Goal: Task Accomplishment & Management: Complete application form

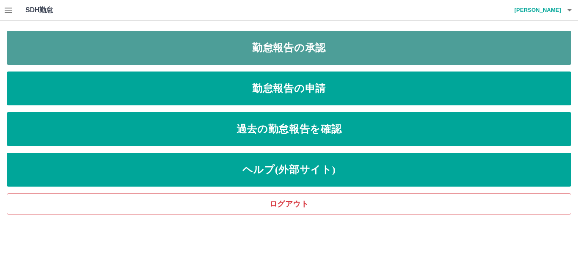
click at [270, 48] on link "勤怠報告の承認" at bounding box center [289, 48] width 564 height 34
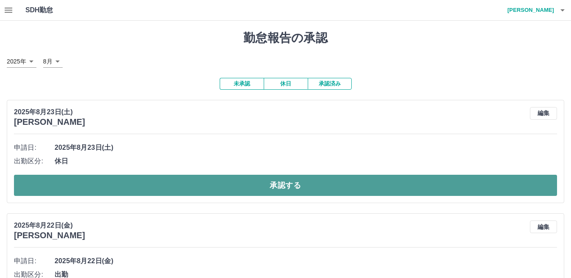
click at [86, 185] on button "承認する" at bounding box center [285, 185] width 543 height 21
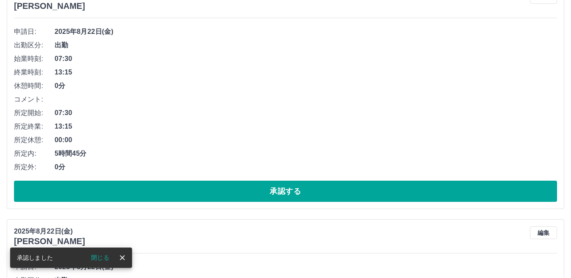
scroll to position [127, 0]
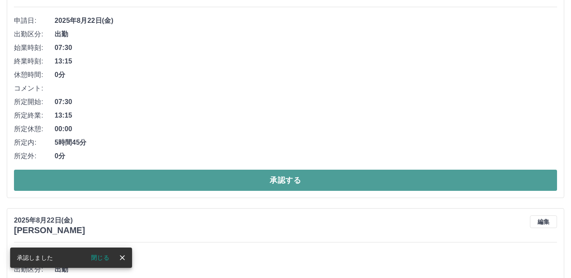
click at [134, 180] on button "承認する" at bounding box center [285, 180] width 543 height 21
click at [102, 176] on button "承認する" at bounding box center [285, 180] width 543 height 21
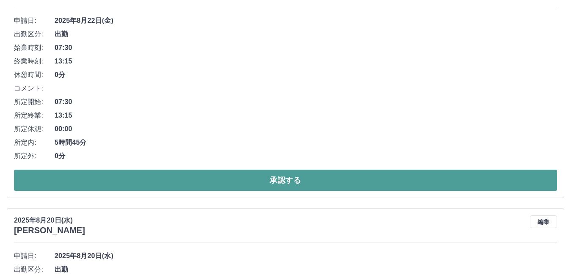
click at [111, 183] on button "承認する" at bounding box center [285, 180] width 543 height 21
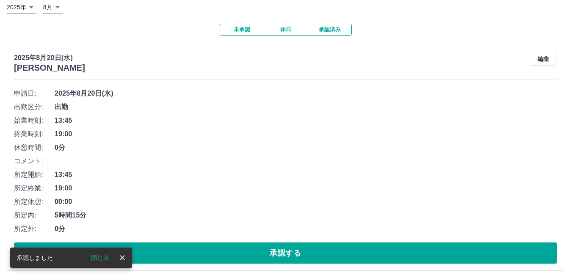
scroll to position [58, 0]
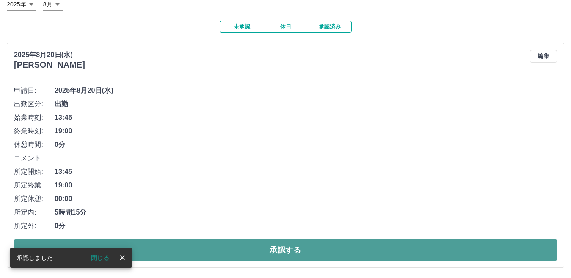
click at [181, 248] on button "承認する" at bounding box center [285, 249] width 543 height 21
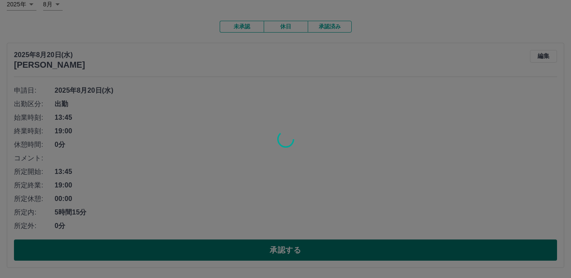
scroll to position [0, 0]
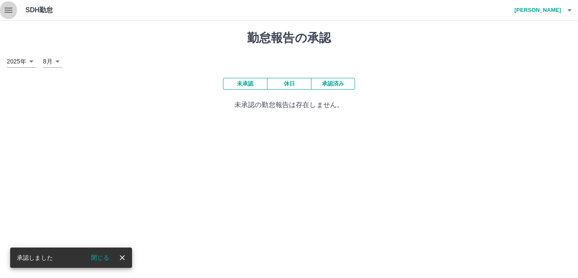
click at [11, 10] on icon "button" at bounding box center [9, 10] width 8 height 5
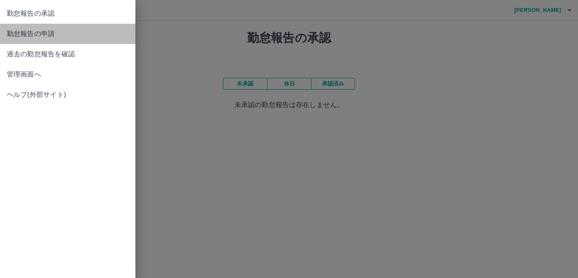
click at [40, 32] on span "勤怠報告の申請" at bounding box center [68, 34] width 122 height 10
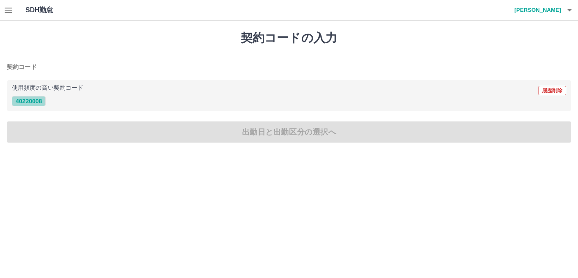
click at [35, 101] on button "40220008" at bounding box center [29, 101] width 34 height 10
type input "********"
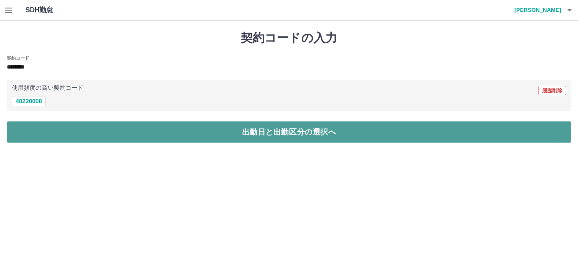
click at [34, 129] on button "出勤日と出勤区分の選択へ" at bounding box center [289, 131] width 564 height 21
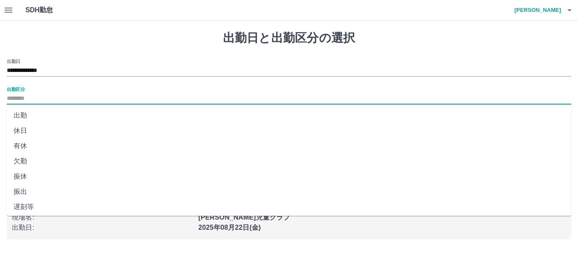
click at [30, 96] on input "出勤区分" at bounding box center [289, 98] width 564 height 11
click at [19, 118] on li "出勤" at bounding box center [289, 115] width 564 height 15
type input "**"
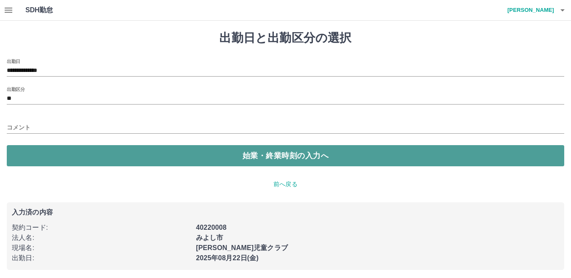
click at [18, 152] on button "始業・終業時刻の入力へ" at bounding box center [285, 155] width 557 height 21
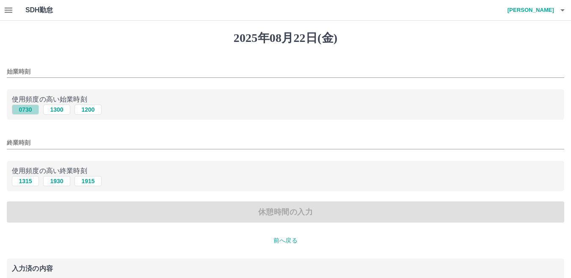
click at [31, 108] on button "0730" at bounding box center [25, 109] width 27 height 10
type input "****"
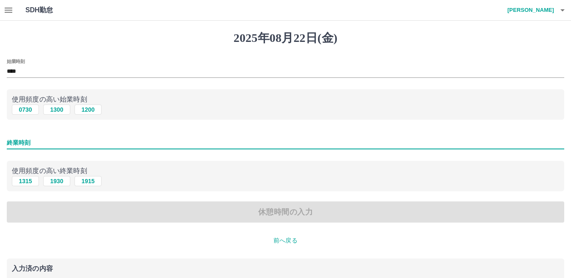
click at [34, 143] on input "終業時刻" at bounding box center [285, 143] width 557 height 12
type input "****"
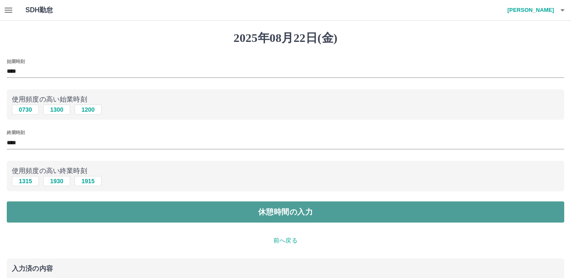
click at [51, 207] on button "休憩時間の入力" at bounding box center [285, 211] width 557 height 21
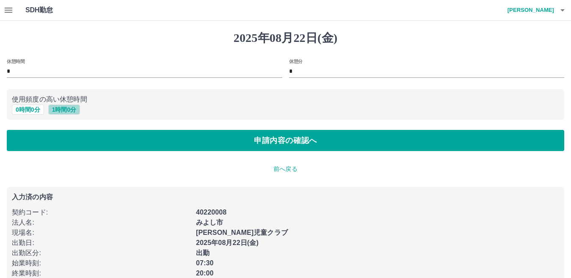
click at [55, 110] on button "1 時間 0 分" at bounding box center [64, 109] width 32 height 10
type input "*"
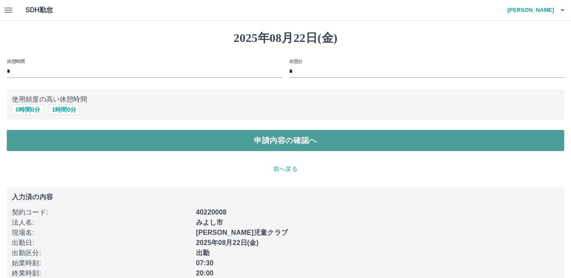
click at [93, 142] on button "申請内容の確認へ" at bounding box center [285, 140] width 557 height 21
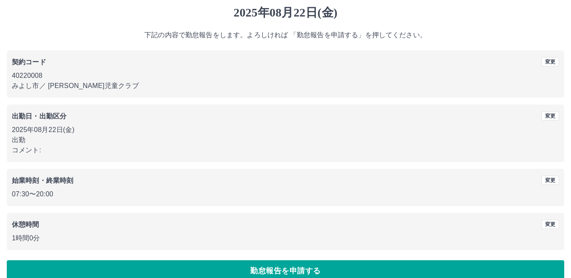
scroll to position [39, 0]
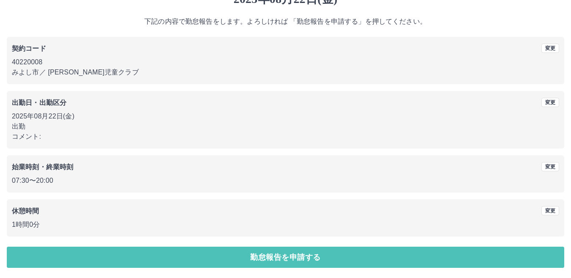
click at [216, 266] on button "勤怠報告を申請する" at bounding box center [285, 257] width 557 height 21
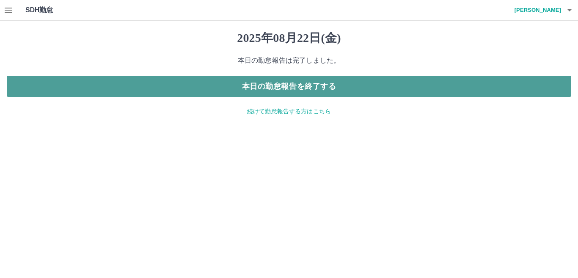
click at [326, 86] on button "本日の勤怠報告を終了する" at bounding box center [289, 86] width 564 height 21
